Goal: Communication & Community: Connect with others

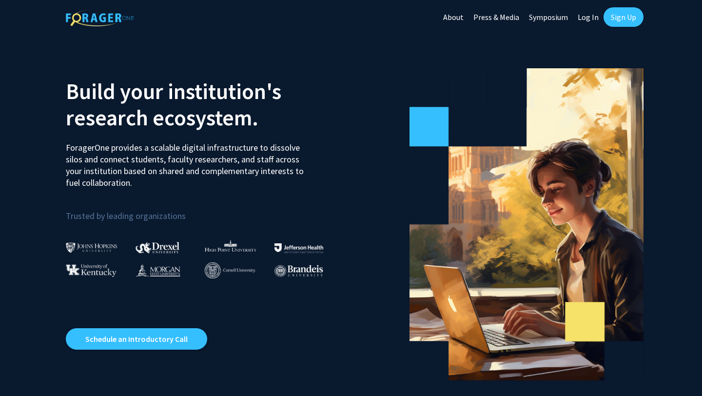
click at [614, 20] on link "Sign Up" at bounding box center [623, 16] width 40 height 19
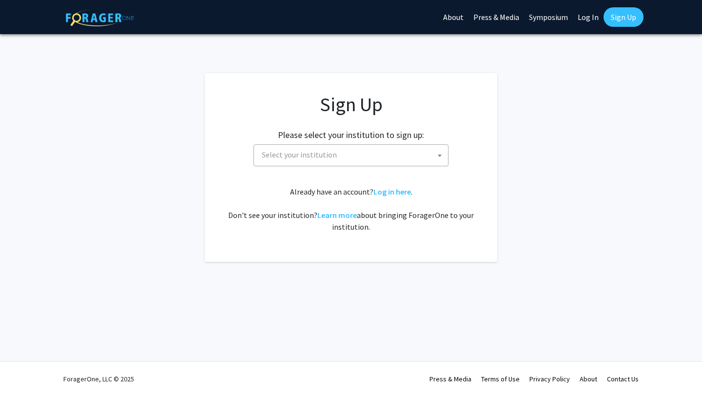
click at [365, 158] on span "Select your institution" at bounding box center [353, 155] width 190 height 20
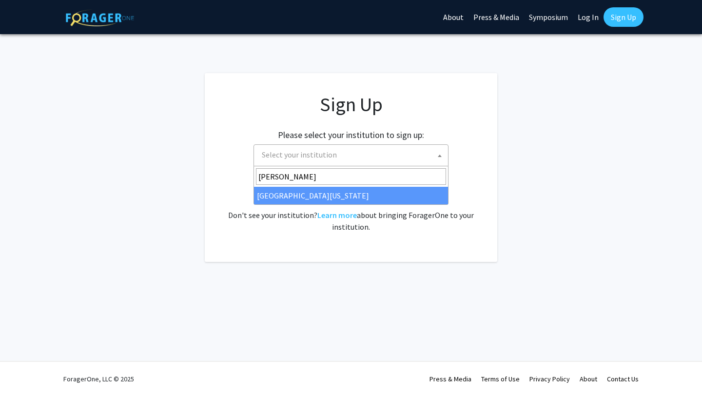
type input "[PERSON_NAME]"
select select "13"
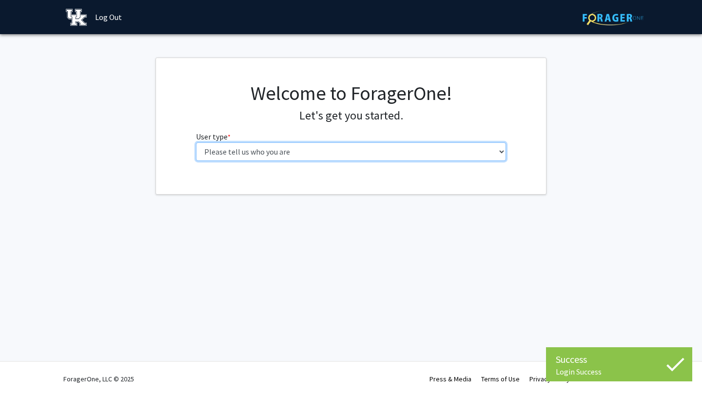
click at [291, 150] on select "Please tell us who you are Undergraduate Student Master's Student Doctoral Cand…" at bounding box center [351, 151] width 310 height 19
select select "1: undergrad"
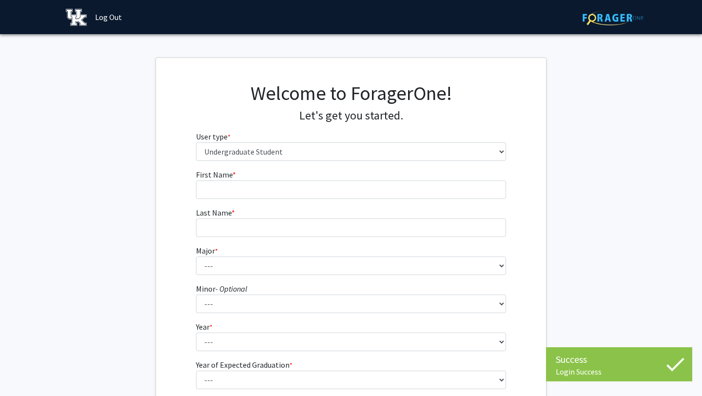
click at [302, 200] on form "First Name * required Last Name * required Major * required --- Accounting Aero…" at bounding box center [351, 288] width 310 height 238
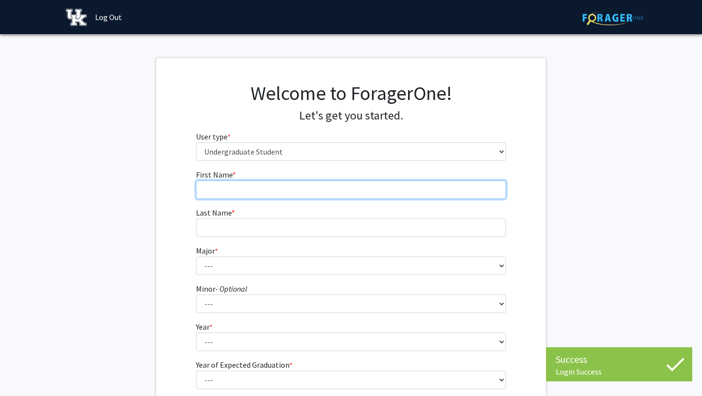
click at [296, 195] on input "First Name * required" at bounding box center [351, 189] width 310 height 19
type input "Kaden"
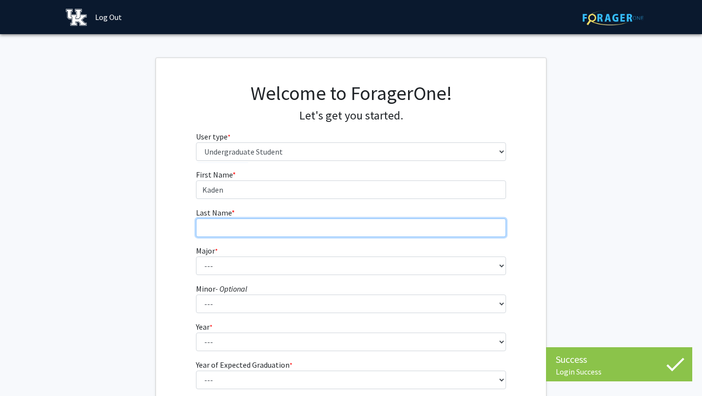
type input "[PERSON_NAME]"
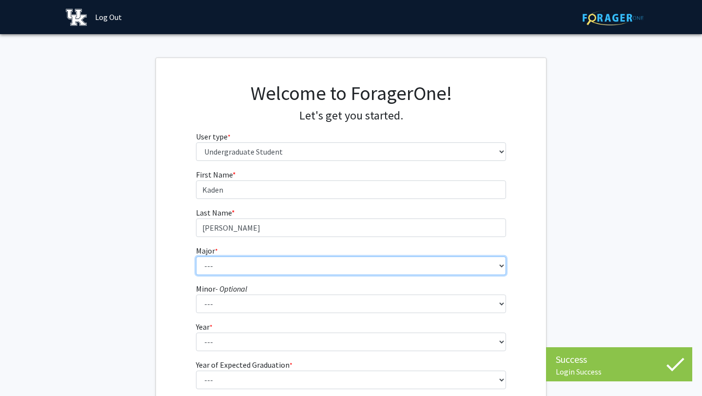
click at [292, 267] on select "--- Accounting Aerospace Engineering African American & Africana Studies Agricu…" at bounding box center [351, 265] width 310 height 19
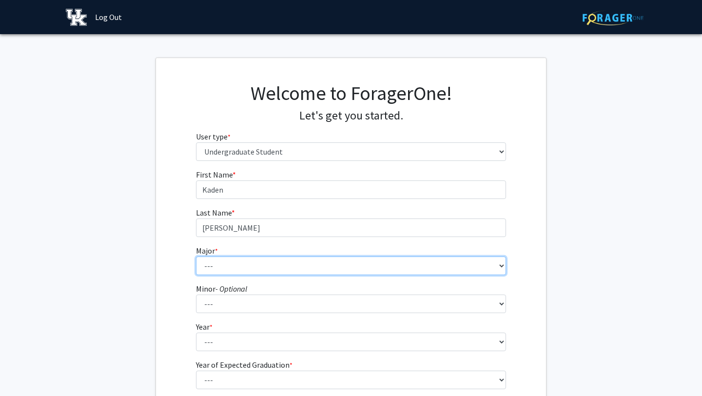
select select "64: 900"
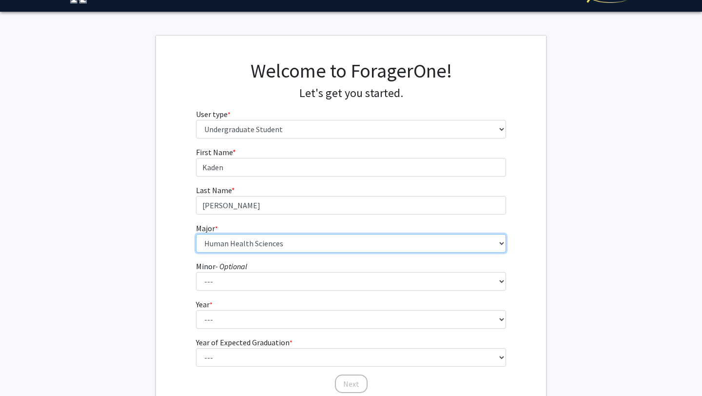
scroll to position [47, 0]
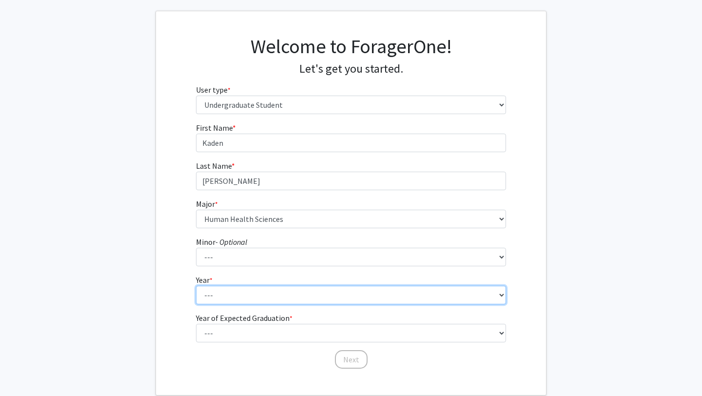
click at [224, 299] on select "--- First-year Sophomore Junior Senior Postbaccalaureate Certificate" at bounding box center [351, 295] width 310 height 19
select select "2: sophomore"
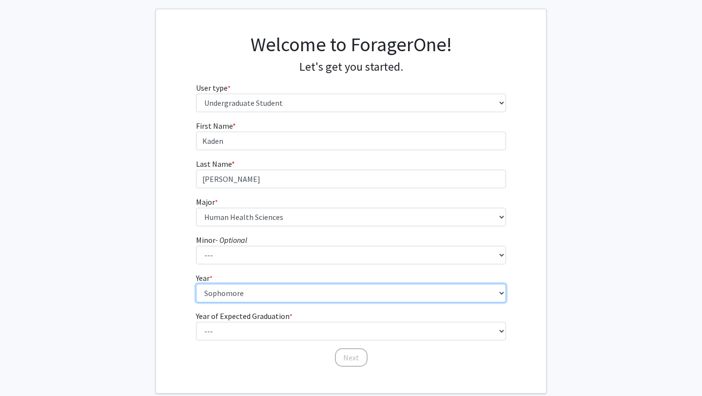
scroll to position [78, 0]
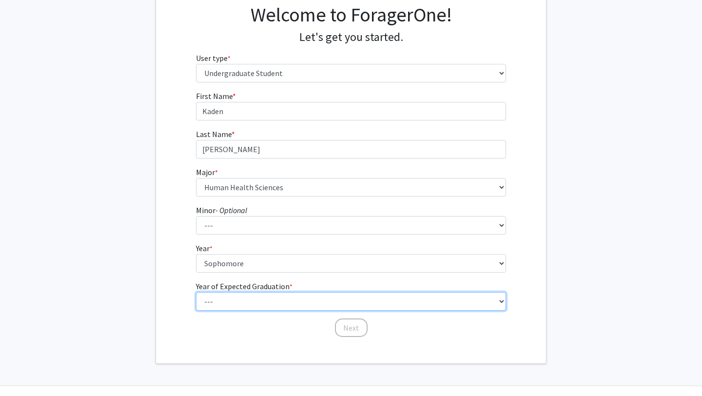
click at [220, 299] on select "--- 2025 2026 2027 2028 2029 2030 2031 2032 2033 2034" at bounding box center [351, 301] width 310 height 19
select select "4: 2028"
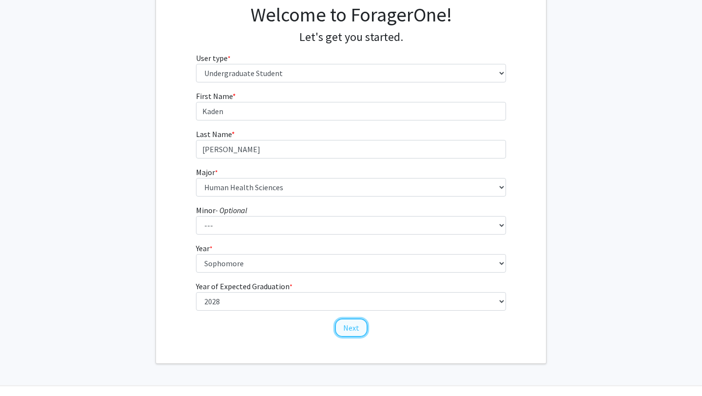
click at [341, 325] on button "Next" at bounding box center [351, 327] width 33 height 19
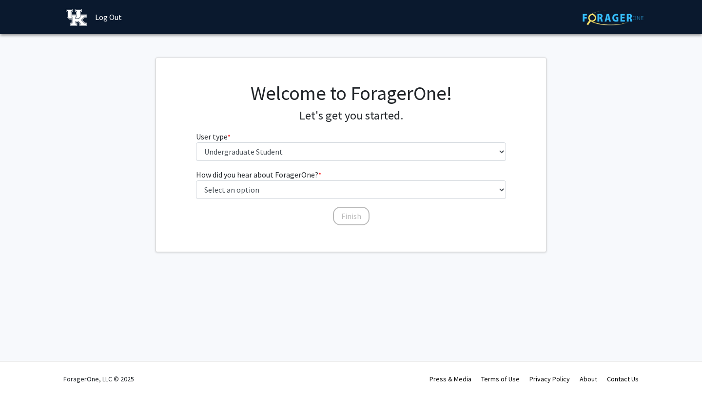
scroll to position [0, 0]
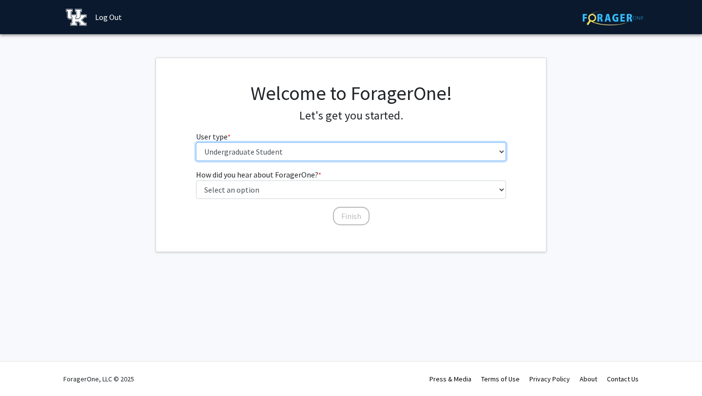
click at [241, 147] on select "Please tell us who you are Undergraduate Student Master's Student Doctoral Cand…" at bounding box center [351, 151] width 310 height 19
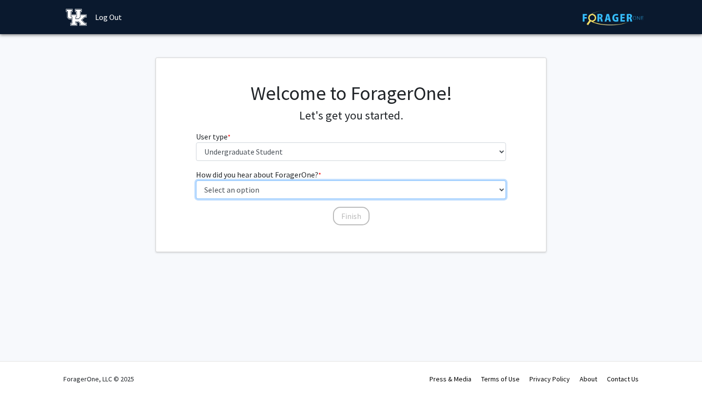
click at [252, 190] on select "Select an option Peer/student recommendation Faculty/staff recommendation Unive…" at bounding box center [351, 189] width 310 height 19
select select "3: university_website"
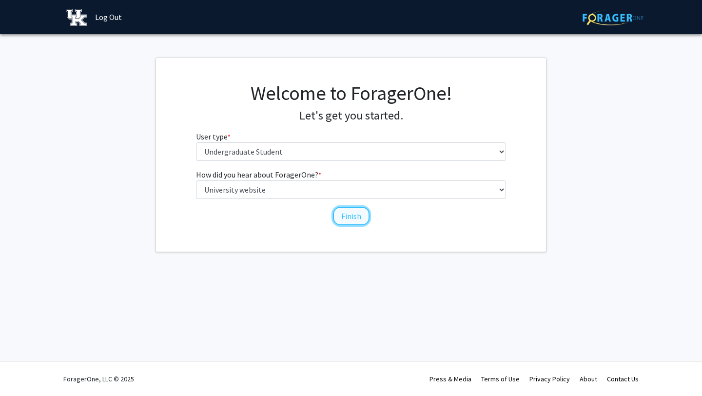
click at [342, 213] on button "Finish" at bounding box center [351, 216] width 37 height 19
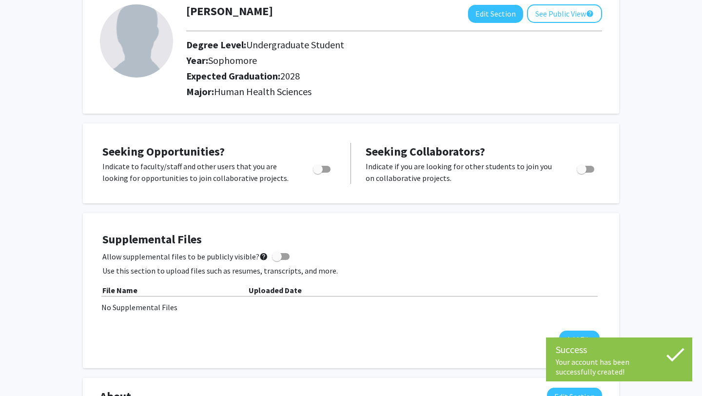
scroll to position [61, 0]
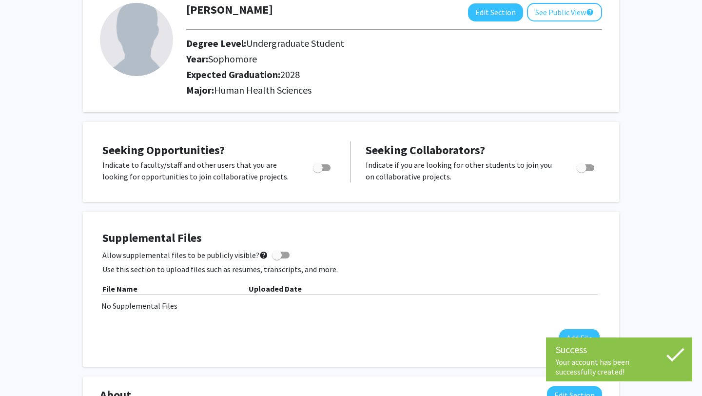
click at [314, 165] on span "Toggle" at bounding box center [318, 168] width 10 height 10
click at [317, 171] on input "Are you actively seeking opportunities?" at bounding box center [317, 171] width 0 height 0
checkbox input "true"
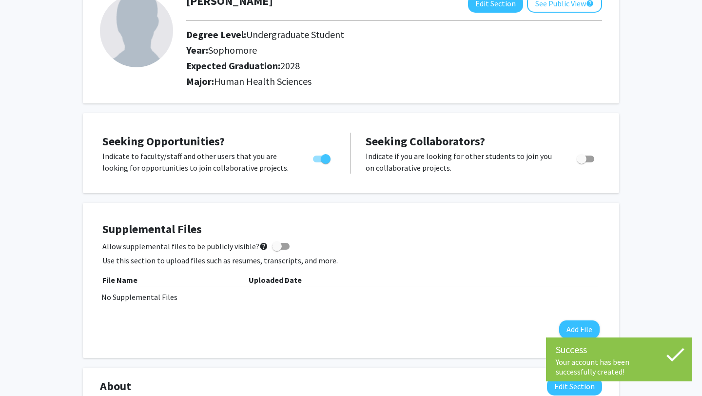
scroll to position [73, 0]
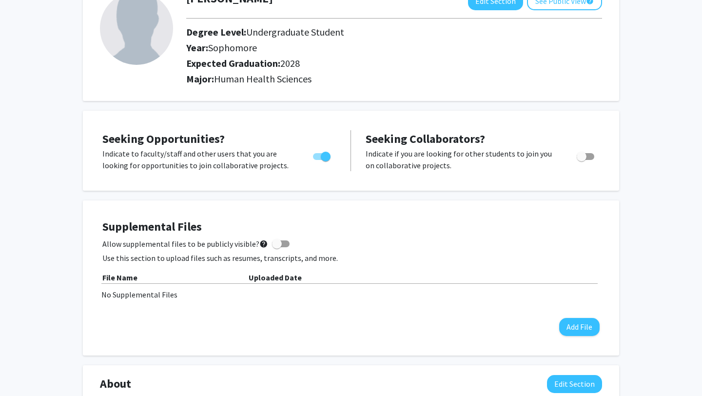
click at [581, 155] on span "Toggle" at bounding box center [582, 157] width 10 height 10
click at [581, 160] on input "Would you like to receive other student requests to work with you?" at bounding box center [581, 160] width 0 height 0
checkbox input "true"
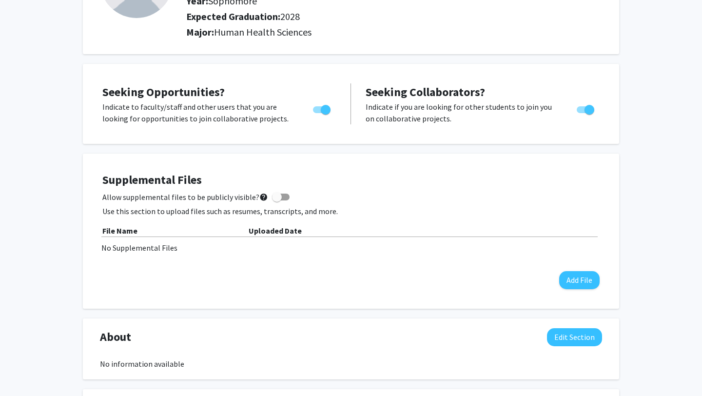
scroll to position [130, 0]
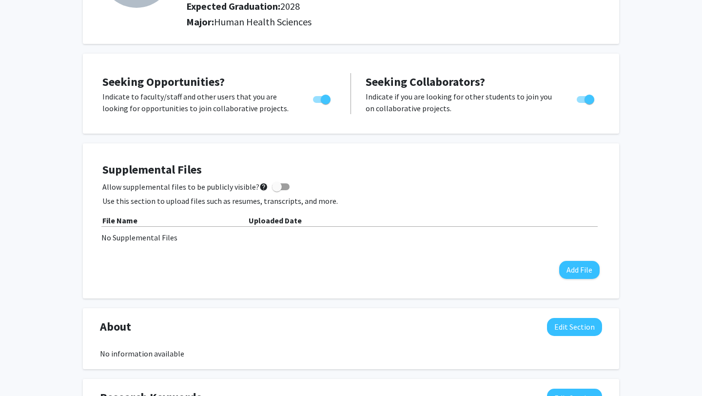
click at [272, 190] on span at bounding box center [277, 187] width 10 height 10
click at [276, 190] on input "Allow supplemental files to be publicly visible? help" at bounding box center [276, 190] width 0 height 0
checkbox input "true"
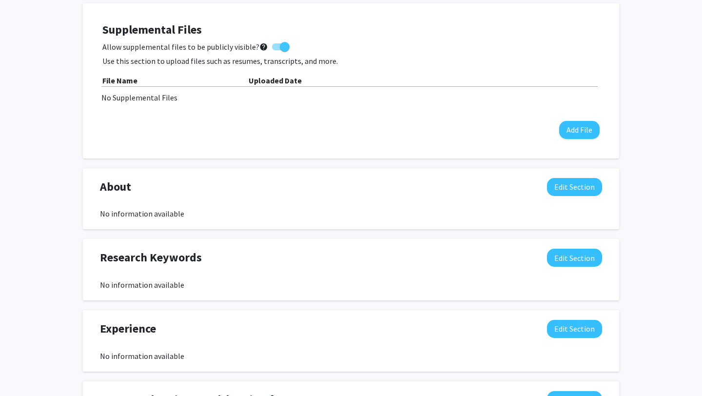
scroll to position [0, 0]
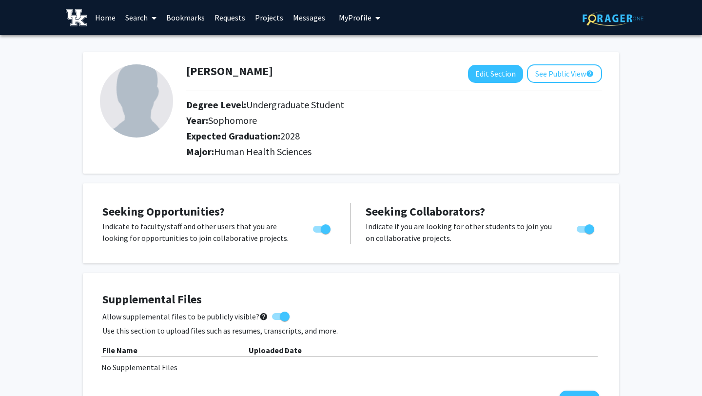
click at [137, 22] on link "Search" at bounding box center [140, 17] width 41 height 34
click at [147, 62] on span "Students" at bounding box center [149, 64] width 59 height 19
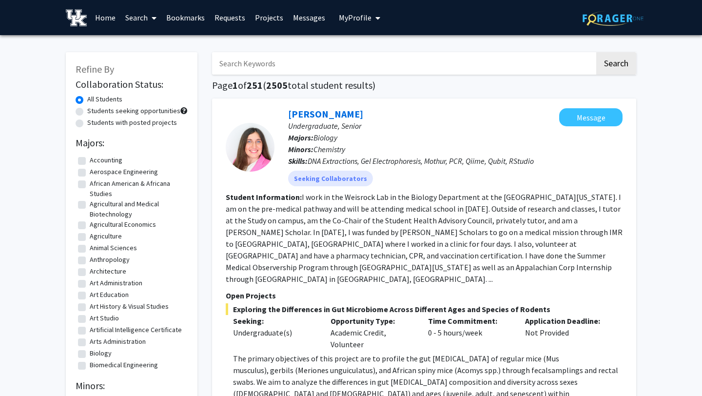
click at [248, 63] on input "Search Keywords" at bounding box center [403, 63] width 383 height 22
type input "orthopedics"
click at [596, 52] on button "Search" at bounding box center [616, 63] width 40 height 22
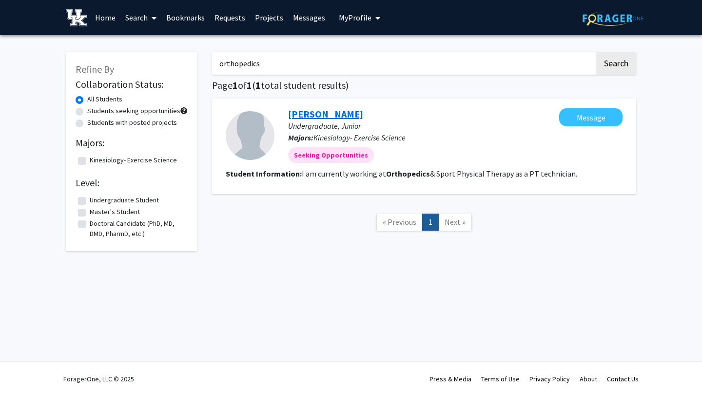
click at [311, 118] on link "[PERSON_NAME]" at bounding box center [325, 114] width 75 height 12
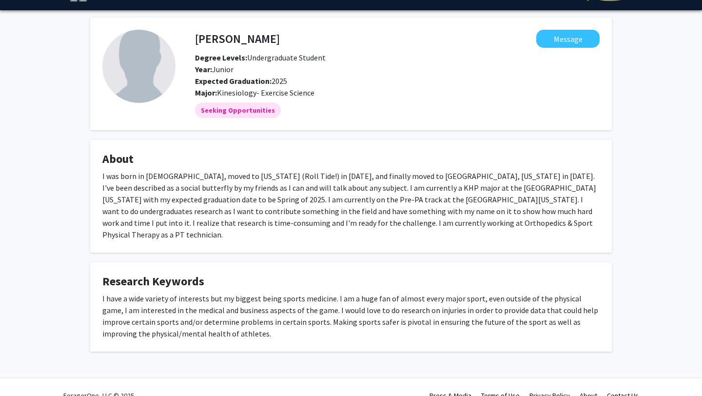
scroll to position [29, 0]
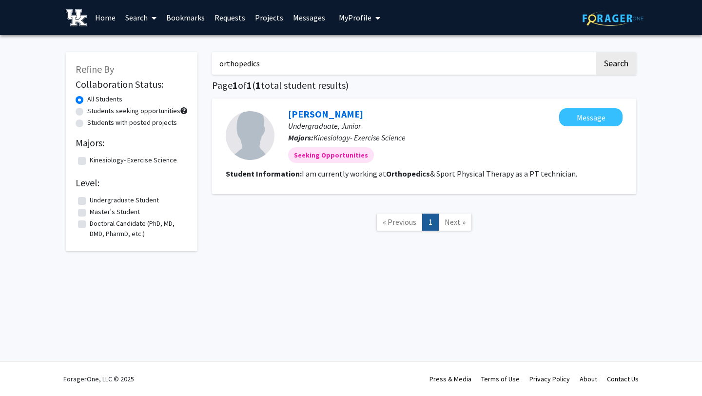
click at [109, 99] on label "All Students" at bounding box center [104, 99] width 35 height 10
click at [94, 99] on input "All Students" at bounding box center [90, 97] width 6 height 6
